Goal: Information Seeking & Learning: Find specific fact

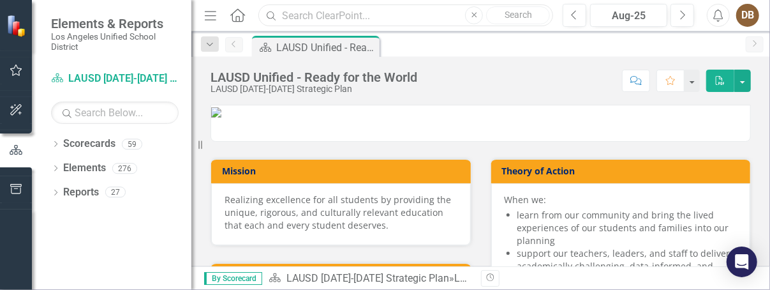
click at [316, 17] on input "text" at bounding box center [405, 15] width 295 height 22
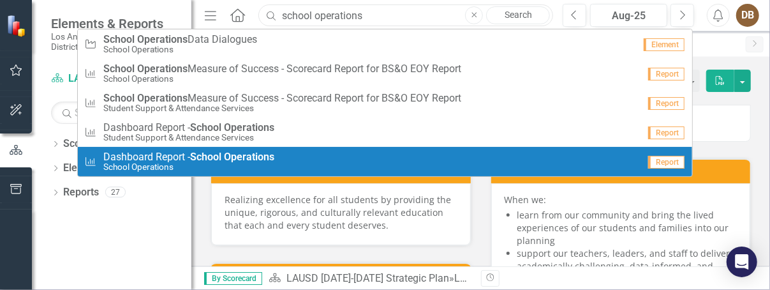
type input "school operations"
click at [320, 161] on div "Measures of Success Dashboard Report - School Operations School Operations" at bounding box center [361, 161] width 555 height 21
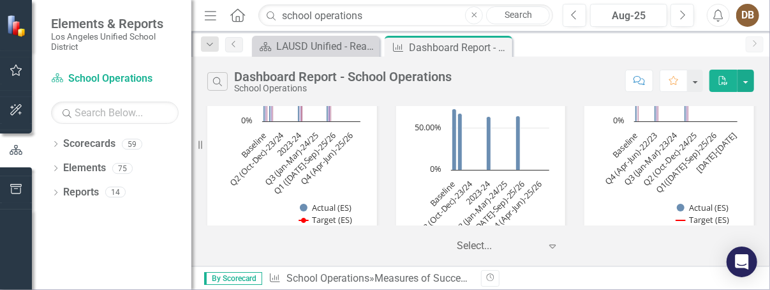
scroll to position [80, 0]
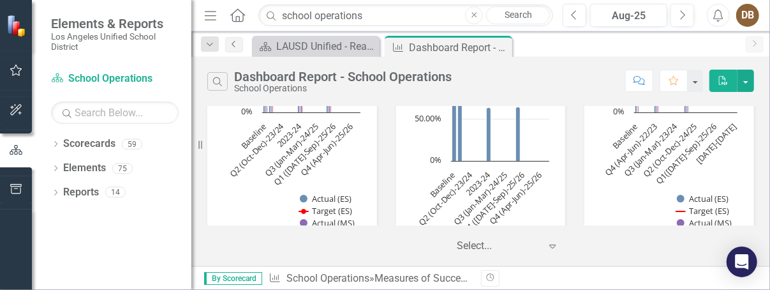
click at [237, 42] on icon "Previous" at bounding box center [234, 44] width 10 height 8
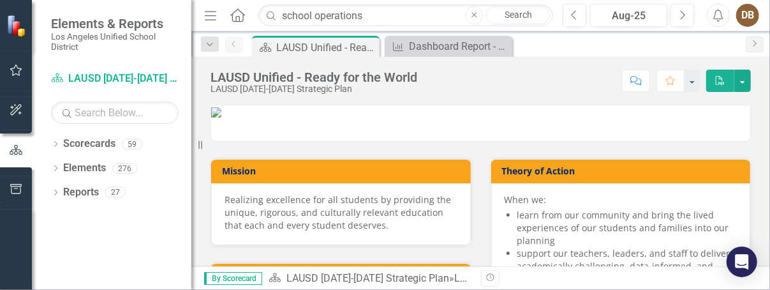
click at [476, 13] on icon "Close" at bounding box center [474, 15] width 6 height 8
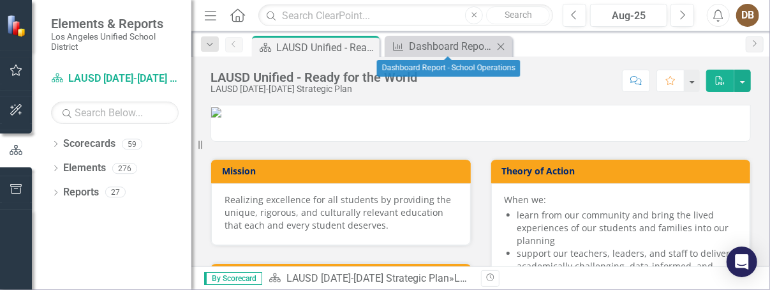
click at [503, 46] on icon "Close" at bounding box center [500, 46] width 13 height 10
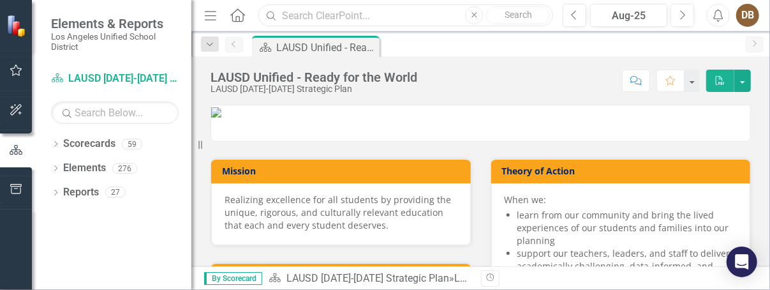
click at [320, 15] on input "text" at bounding box center [405, 15] width 295 height 22
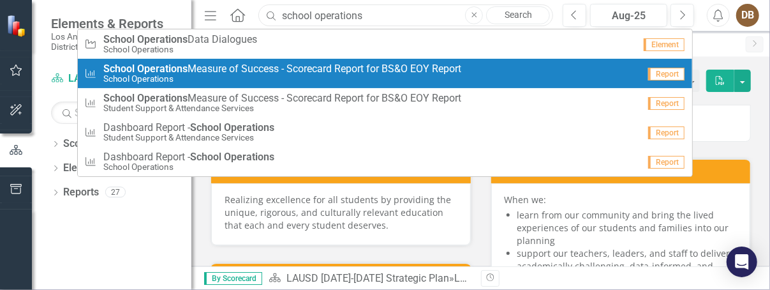
type input "school operations"
click at [286, 67] on span "School Operations Measure of Success - Scorecard Report for BS&O EOY Report" at bounding box center [282, 68] width 358 height 11
click at [286, 67] on div "LAUSD Unified - Ready for the World LAUSD [DATE]-[DATE] Strategic Plan Score: N…" at bounding box center [480, 76] width 578 height 38
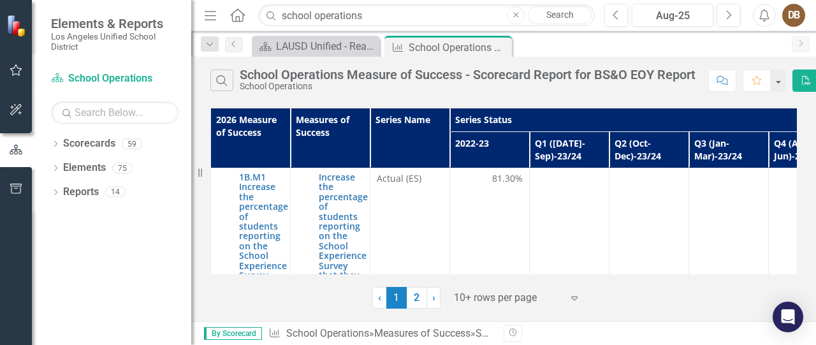
drag, startPoint x: 789, startPoint y: 128, endPoint x: 789, endPoint y: 119, distance: 8.9
click at [413, 289] on link "2" at bounding box center [417, 298] width 20 height 22
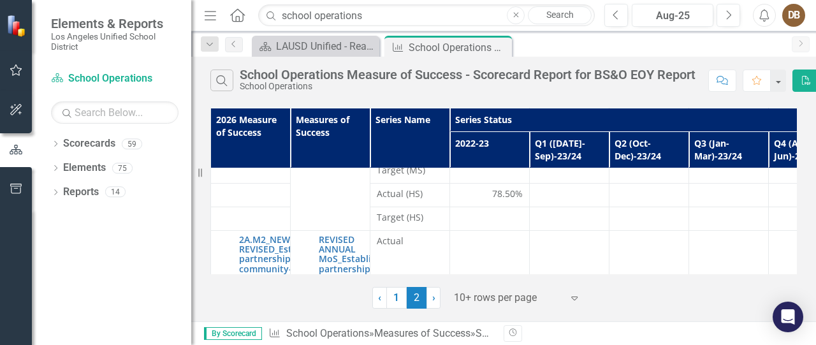
scroll to position [355, 0]
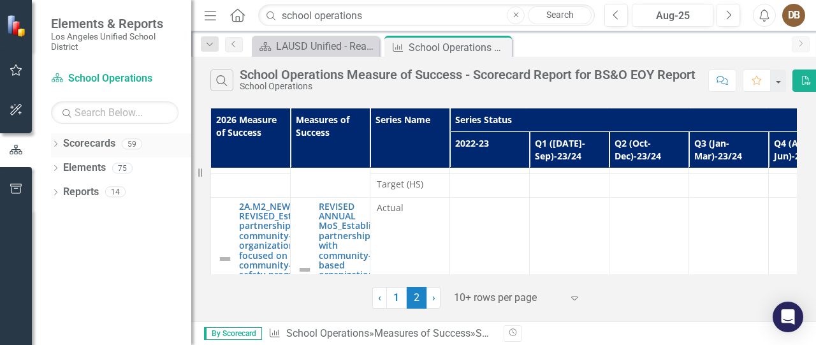
click at [56, 143] on icon "Dropdown" at bounding box center [55, 145] width 9 height 7
click at [59, 195] on icon "Dropdown" at bounding box center [55, 193] width 9 height 7
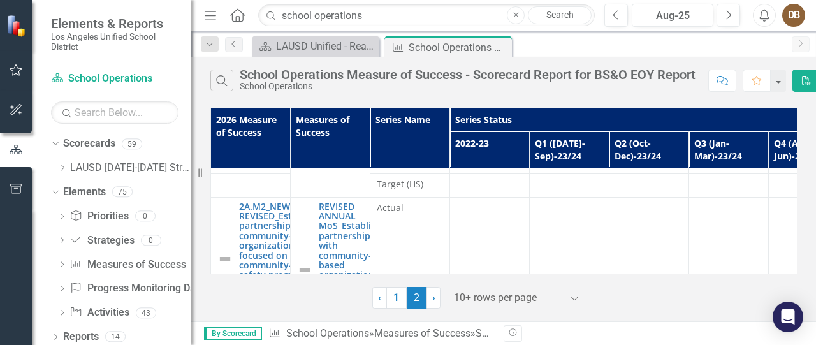
scroll to position [5, 0]
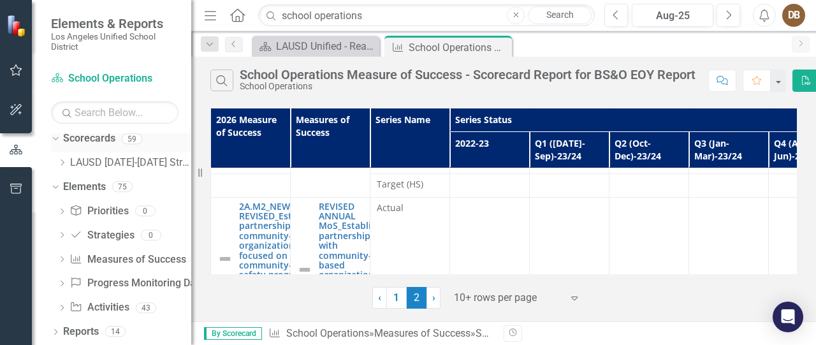
click at [54, 139] on icon "Dropdown" at bounding box center [53, 138] width 7 height 9
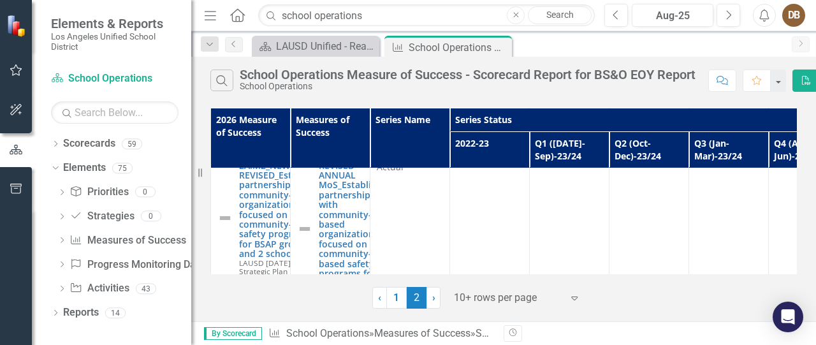
scroll to position [427, 0]
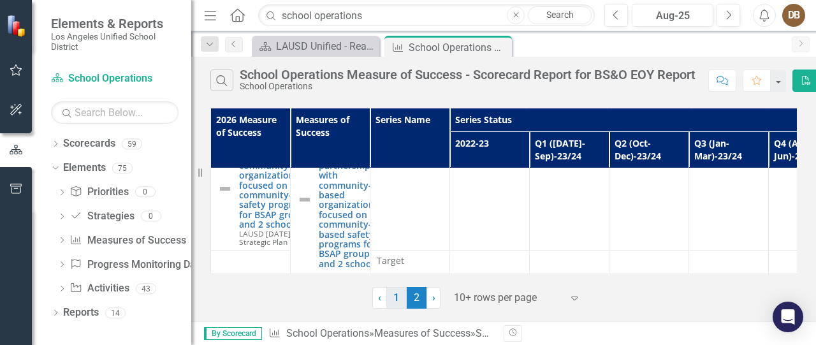
click at [395, 289] on link "1" at bounding box center [396, 298] width 20 height 22
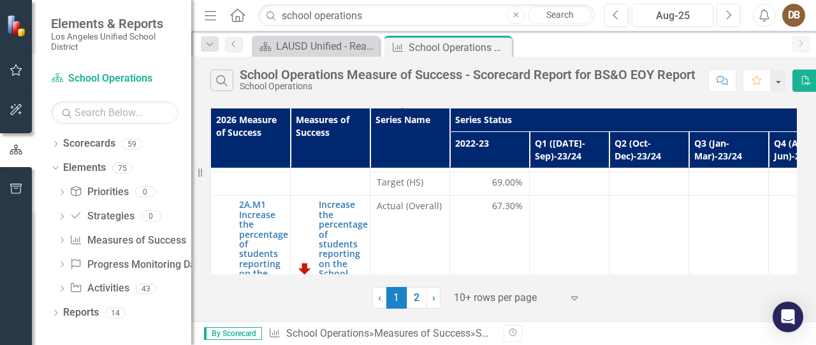
scroll to position [0, 0]
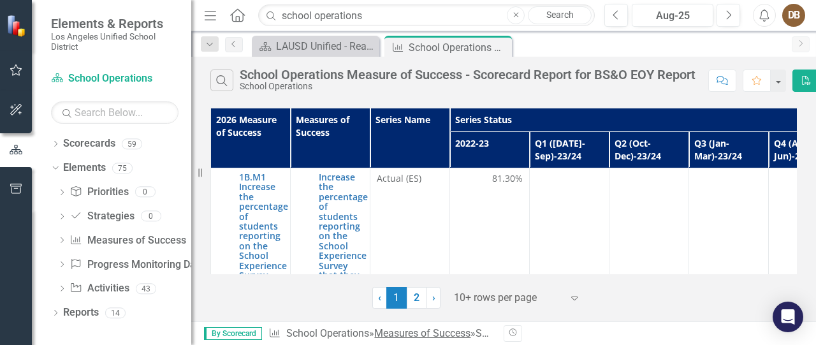
click at [410, 289] on link "Measures of Success" at bounding box center [422, 333] width 96 height 12
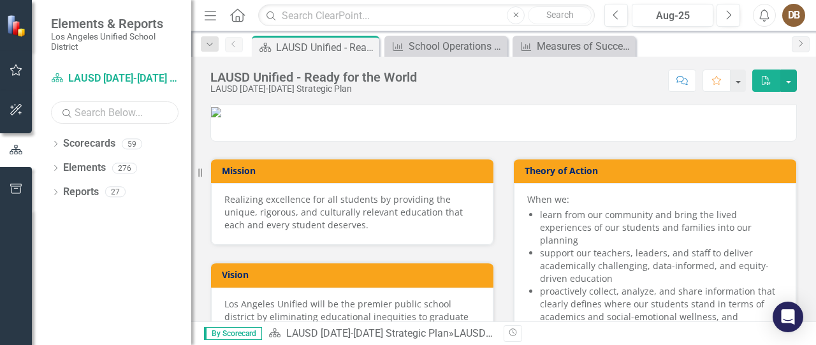
click at [81, 110] on input "text" at bounding box center [115, 112] width 128 height 22
type input "2A.S8"
click at [58, 168] on icon "Dropdown" at bounding box center [55, 169] width 9 height 7
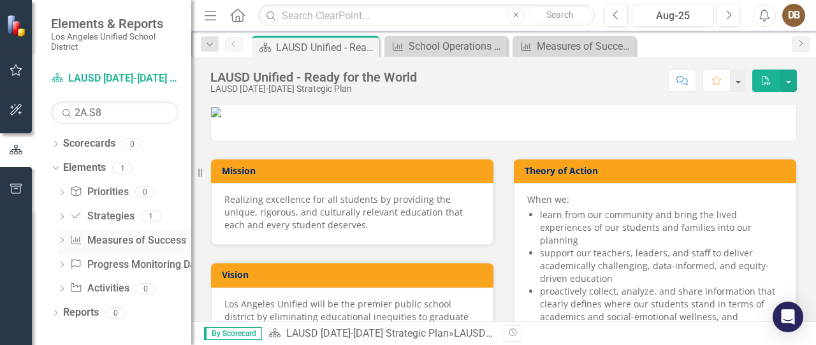
click at [62, 241] on icon "Dropdown" at bounding box center [61, 241] width 9 height 7
click at [62, 239] on icon "Dropdown" at bounding box center [60, 239] width 7 height 9
click at [93, 239] on link "Measures of Success Measures of Success" at bounding box center [128, 240] width 116 height 15
click at [62, 218] on icon at bounding box center [62, 217] width 3 height 6
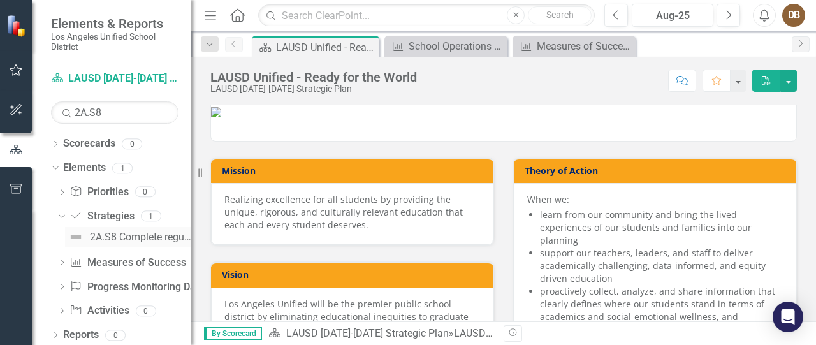
click at [102, 239] on div "2A.S8 Complete regular environmental health, safety, and emergency readiness as…" at bounding box center [140, 237] width 101 height 11
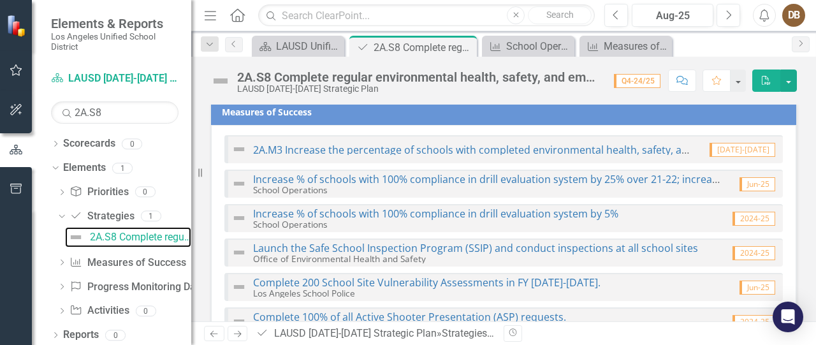
scroll to position [117, 0]
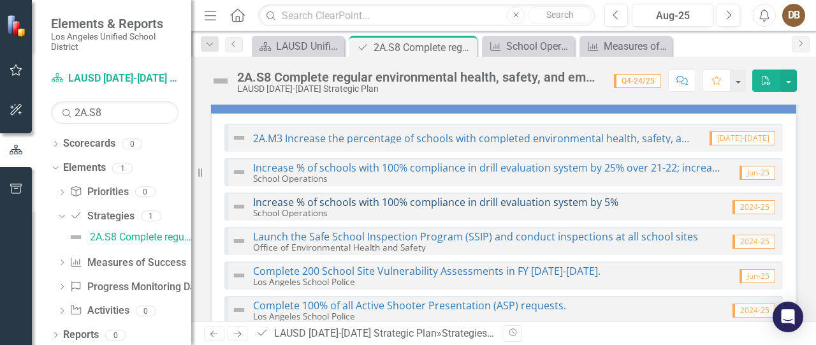
click at [416, 203] on link "Increase % of schools with 100% compliance in drill evaluation system by 5%" at bounding box center [435, 202] width 365 height 14
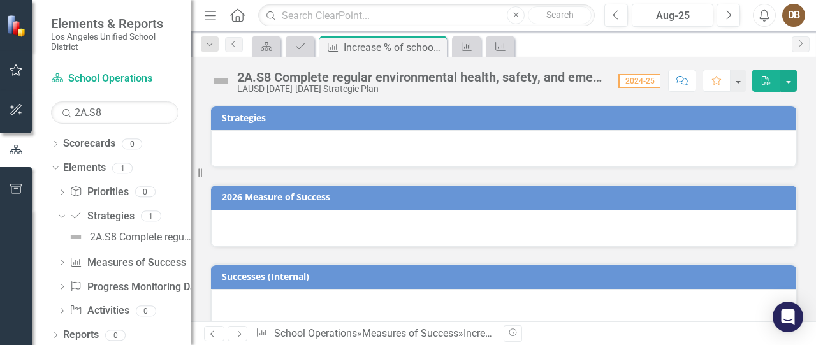
checkbox input "true"
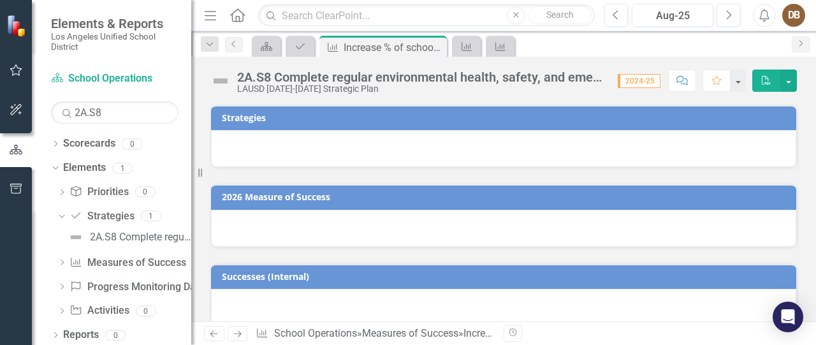
checkbox input "true"
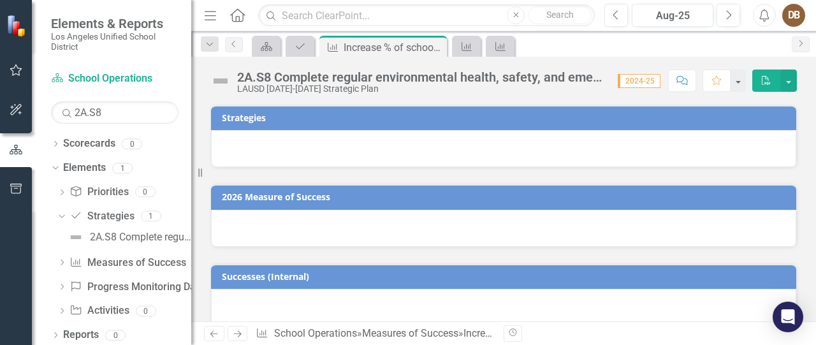
checkbox input "true"
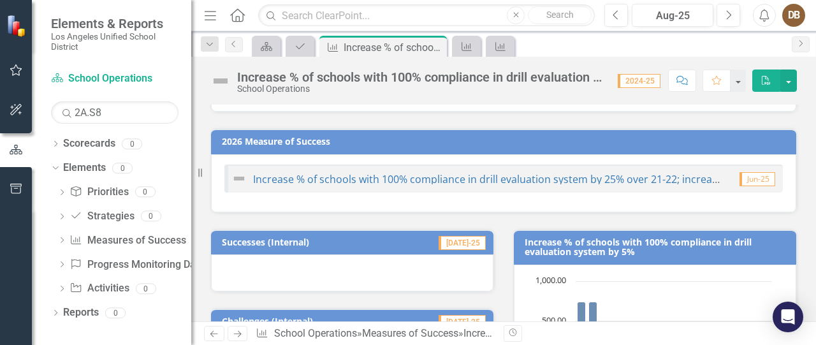
scroll to position [89, 0]
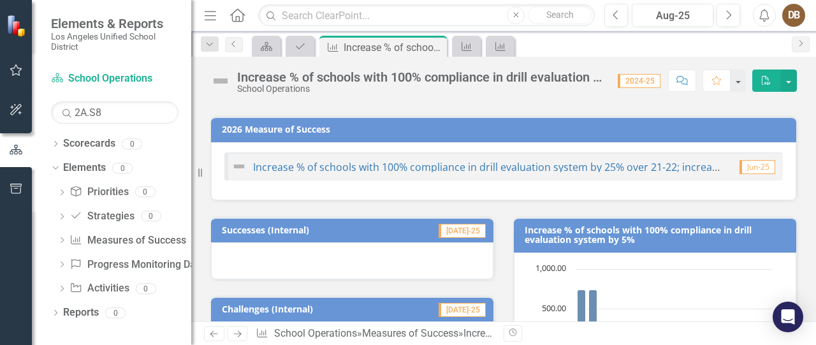
click at [240, 164] on img at bounding box center [239, 166] width 15 height 15
click at [276, 162] on link "Increase % of schools with 100% compliance in drill evaluation system by 25% ov…" at bounding box center [584, 167] width 663 height 14
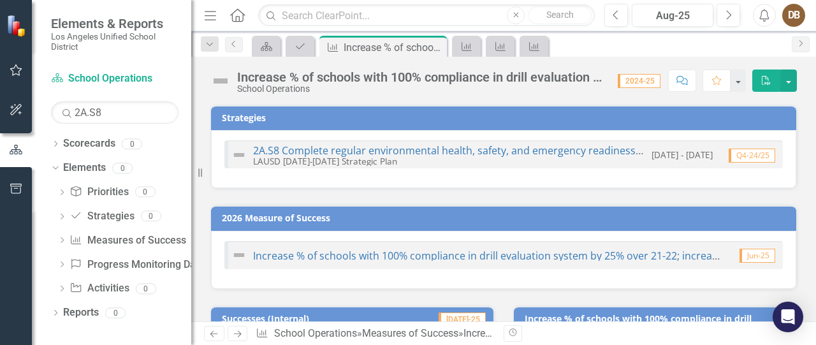
click at [724, 252] on div "Jun-25" at bounding box center [750, 254] width 53 height 15
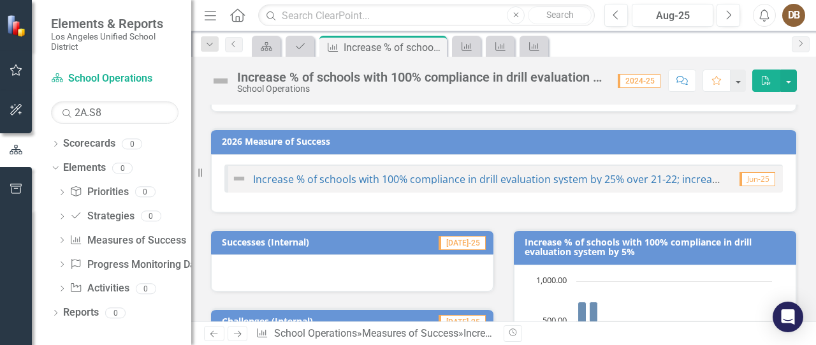
scroll to position [80, 0]
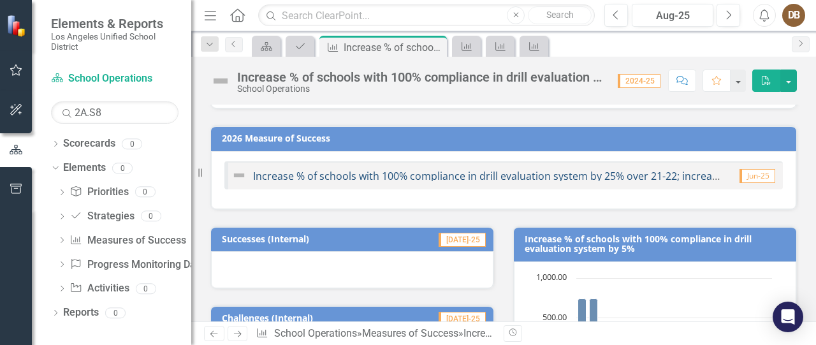
click at [604, 175] on link "Increase % of schools with 100% compliance in drill evaluation system by 25% ov…" at bounding box center [584, 176] width 663 height 14
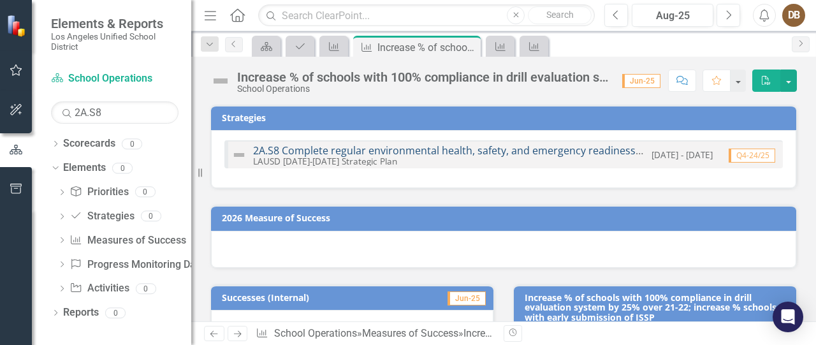
click at [272, 152] on link "2A.S8 Complete regular environmental health, safety, and emergency readiness as…" at bounding box center [502, 150] width 499 height 14
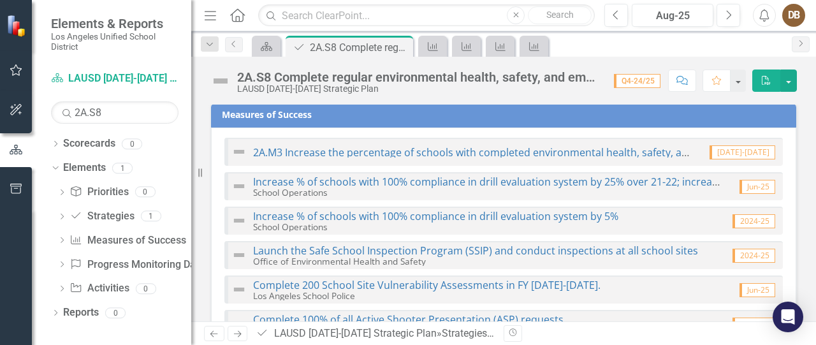
scroll to position [108, 0]
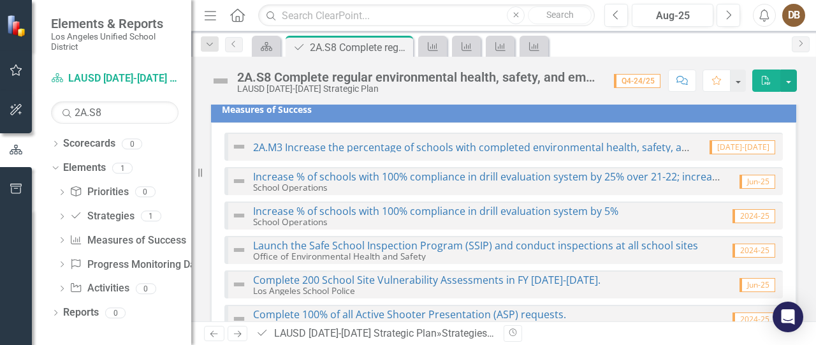
click at [742, 216] on span "2024-25" at bounding box center [754, 216] width 43 height 14
click at [615, 209] on div "Increase % of schools with 100% compliance in drill evaluation system by 5% Sch…" at bounding box center [503, 216] width 559 height 28
drag, startPoint x: 615, startPoint y: 207, endPoint x: 529, endPoint y: 206, distance: 86.7
click at [529, 207] on div "Increase % of schools with 100% compliance in drill evaluation system by 5% Sch…" at bounding box center [503, 216] width 559 height 28
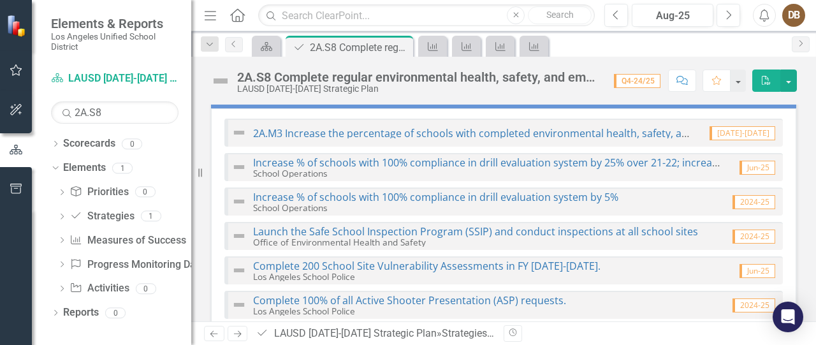
scroll to position [131, 0]
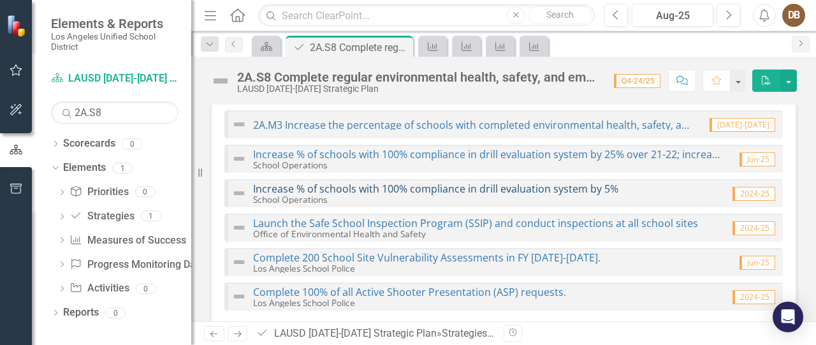
drag, startPoint x: 616, startPoint y: 186, endPoint x: 520, endPoint y: 194, distance: 96.7
click at [520, 194] on div "Increase % of schools with 100% compliance in drill evaluation system by 5% Sch…" at bounding box center [503, 193] width 559 height 28
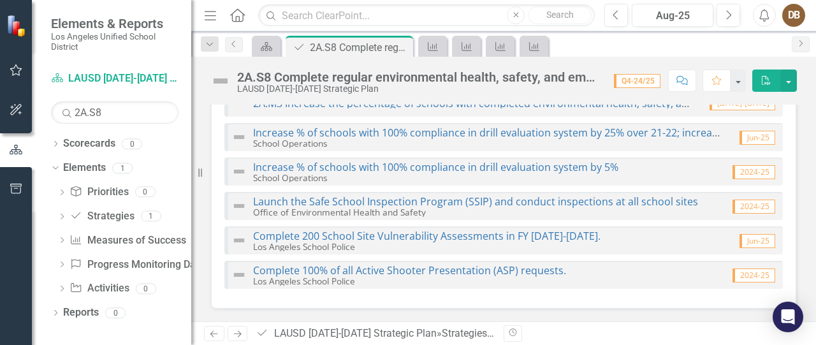
scroll to position [147, 0]
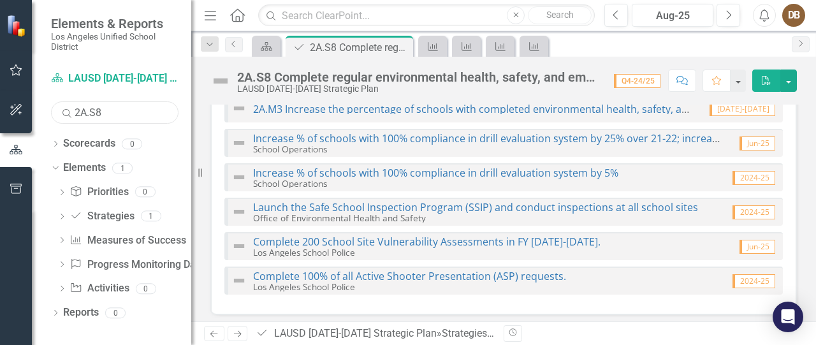
drag, startPoint x: 87, startPoint y: 114, endPoint x: 70, endPoint y: 112, distance: 18.0
click at [70, 112] on input "2A.S8" at bounding box center [115, 112] width 128 height 22
drag, startPoint x: 95, startPoint y: 110, endPoint x: 103, endPoint y: 110, distance: 7.7
click at [103, 110] on input "4B.S8" at bounding box center [115, 112] width 128 height 22
type input "4B.S4"
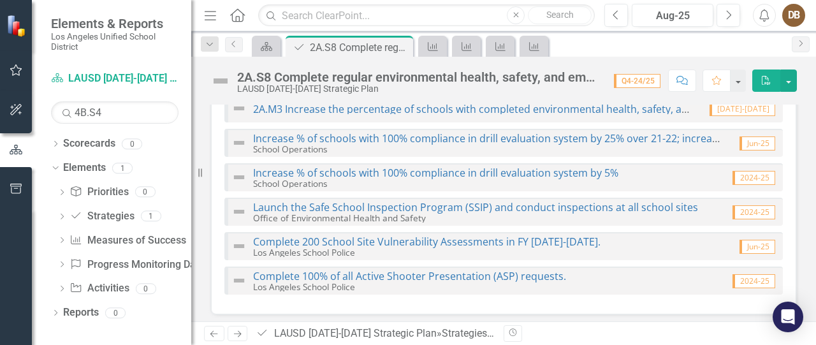
click at [64, 115] on icon at bounding box center [67, 113] width 9 height 9
click at [65, 112] on icon "Search" at bounding box center [67, 112] width 13 height 11
drag, startPoint x: 65, startPoint y: 112, endPoint x: 66, endPoint y: 103, distance: 9.0
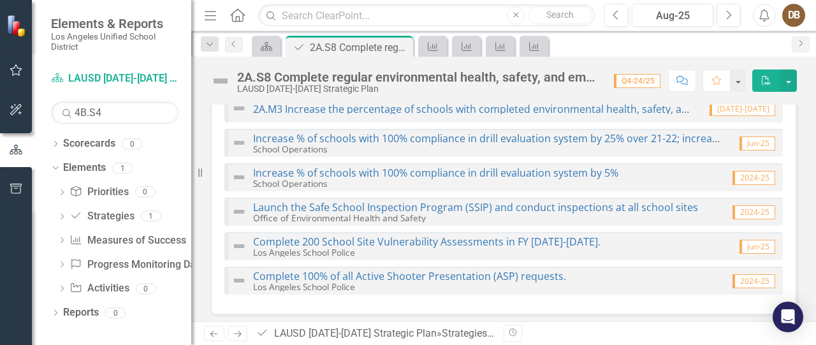
click at [65, 112] on icon "Search" at bounding box center [67, 112] width 13 height 11
click at [67, 114] on icon "Search" at bounding box center [67, 112] width 13 height 11
drag, startPoint x: 107, startPoint y: 119, endPoint x: 47, endPoint y: 110, distance: 60.0
click at [51, 110] on input "4B.S4" at bounding box center [115, 112] width 128 height 22
type input "%"
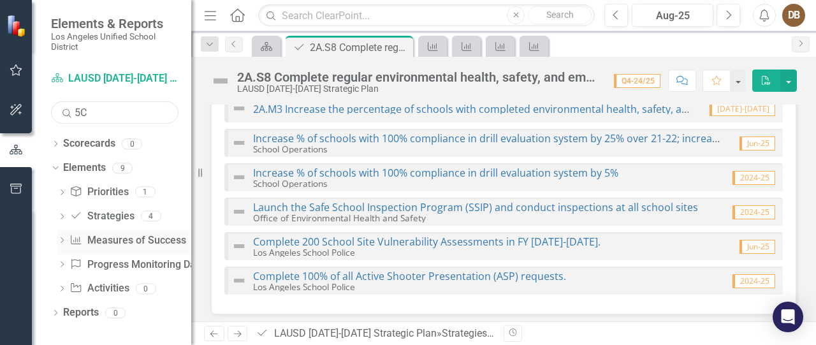
type input "5C"
click at [61, 242] on icon "Dropdown" at bounding box center [61, 241] width 9 height 7
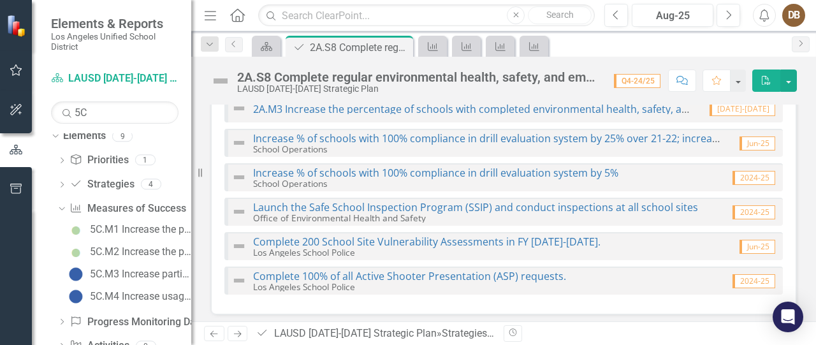
scroll to position [36, 0]
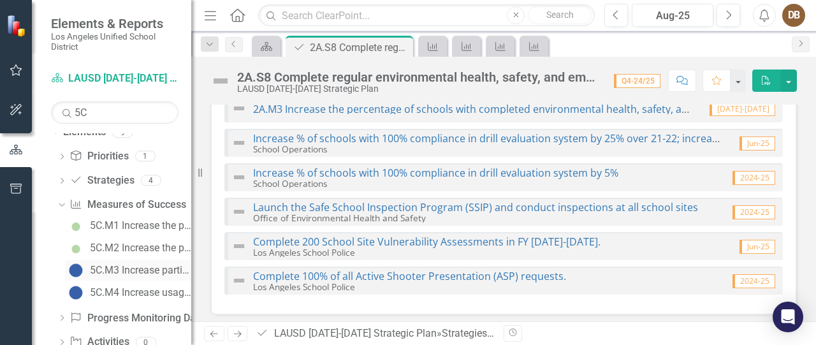
click at [109, 266] on div "5C.M3 Increase participation rates in professional development focused on welln…" at bounding box center [140, 270] width 101 height 11
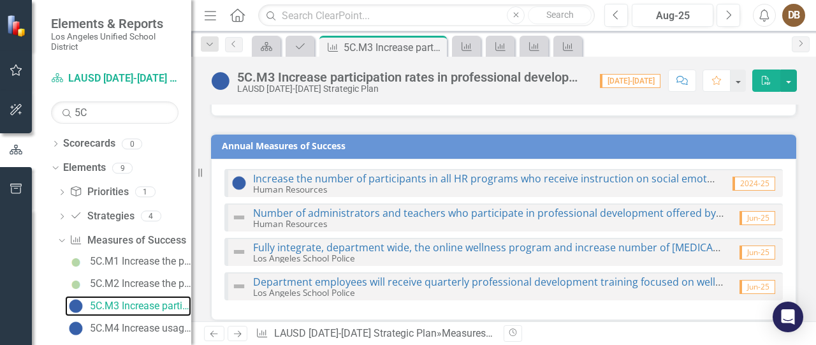
scroll to position [126, 0]
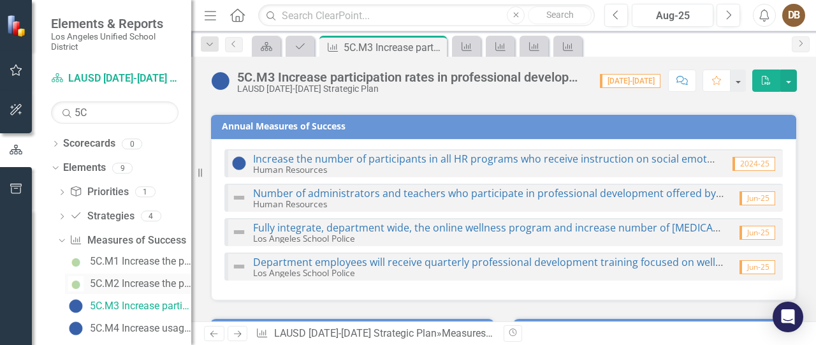
click at [124, 283] on div "5C.M2 Increase the percentage of staff reporting on the School Experience Surve…" at bounding box center [140, 283] width 101 height 11
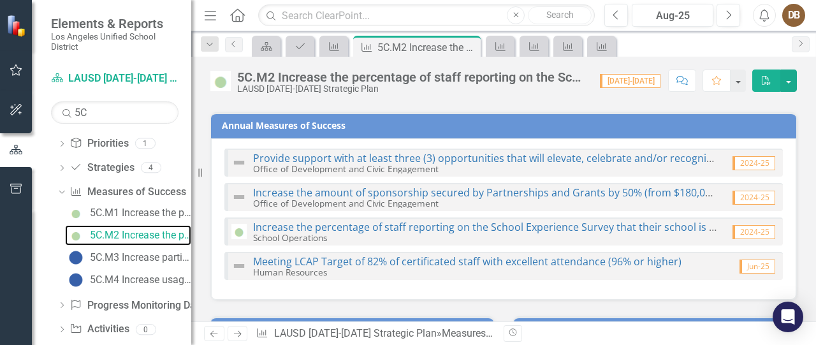
scroll to position [139, 0]
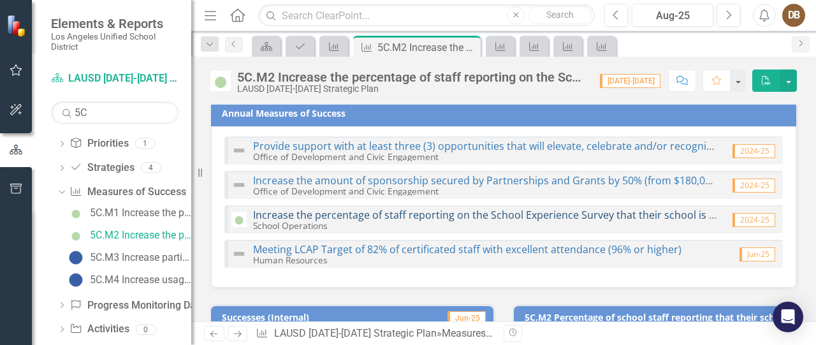
click at [423, 216] on link "Increase the percentage of staff reporting on the School Experience Survey that…" at bounding box center [574, 215] width 642 height 14
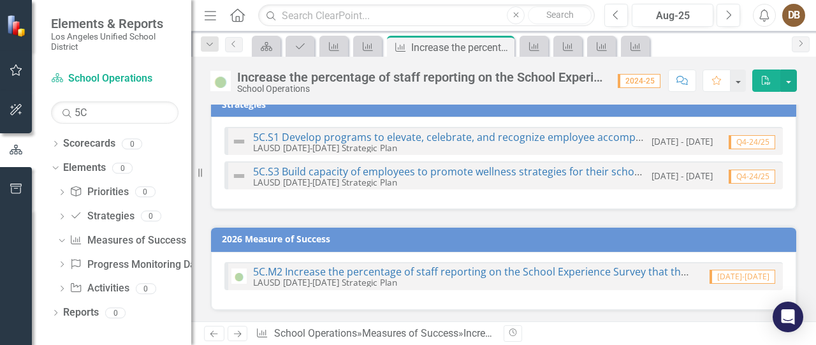
scroll to position [10, 0]
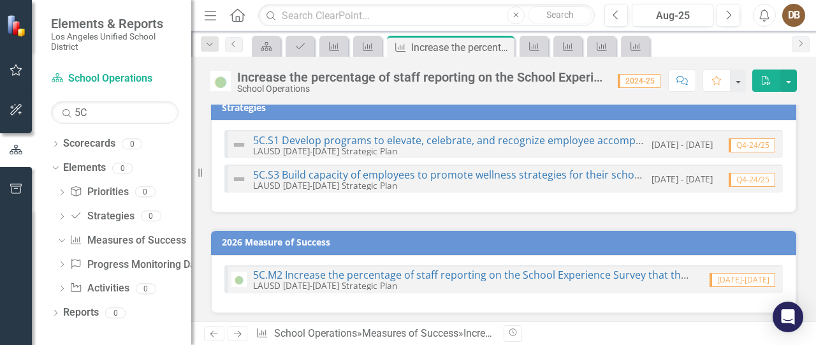
click at [360, 147] on small "LAUSD [DATE]-[DATE] Strategic Plan" at bounding box center [325, 151] width 144 height 12
click at [360, 140] on link "5C.S1 Develop programs to elevate, celebrate, and recognize employee accomplish…" at bounding box center [512, 140] width 519 height 14
